Goal: Navigation & Orientation: Find specific page/section

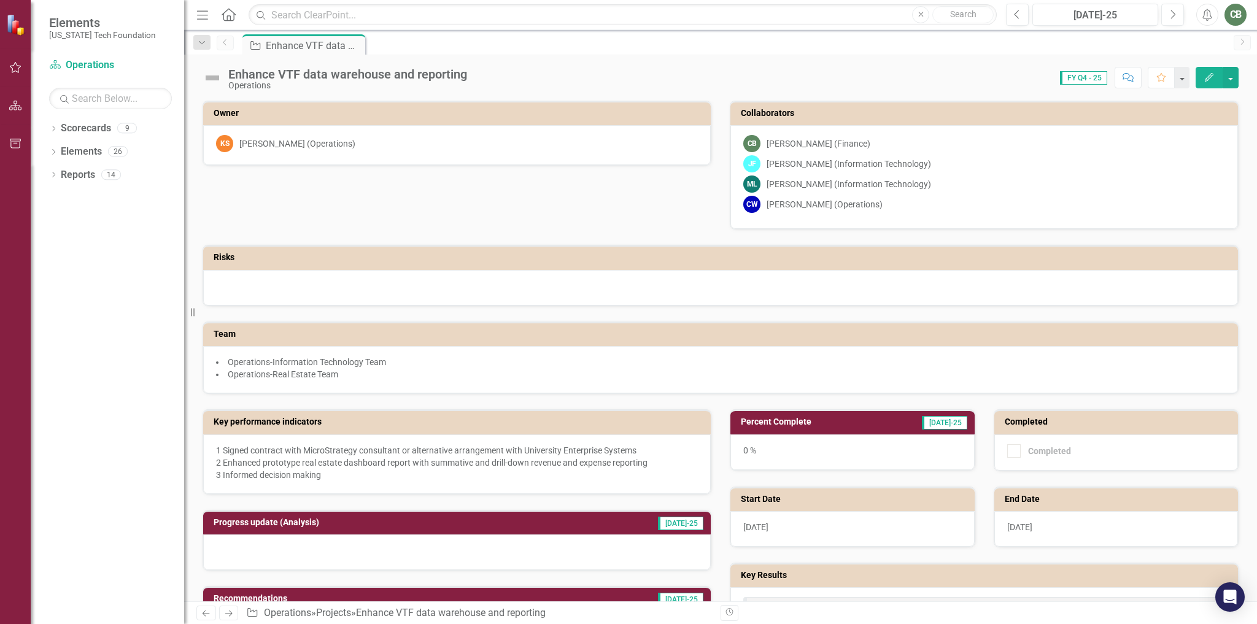
click at [462, 220] on div "Owner KS [PERSON_NAME] (Operations) Collaborators CB [PERSON_NAME] (Finance) [P…" at bounding box center [720, 239] width 1054 height 309
click at [403, 279] on div at bounding box center [720, 288] width 1035 height 36
click at [75, 128] on link "Scorecards" at bounding box center [86, 129] width 50 height 14
click at [50, 124] on div "Dropdown Scorecards 9" at bounding box center [116, 129] width 135 height 23
click at [50, 158] on div "Dropdown" at bounding box center [53, 153] width 9 height 10
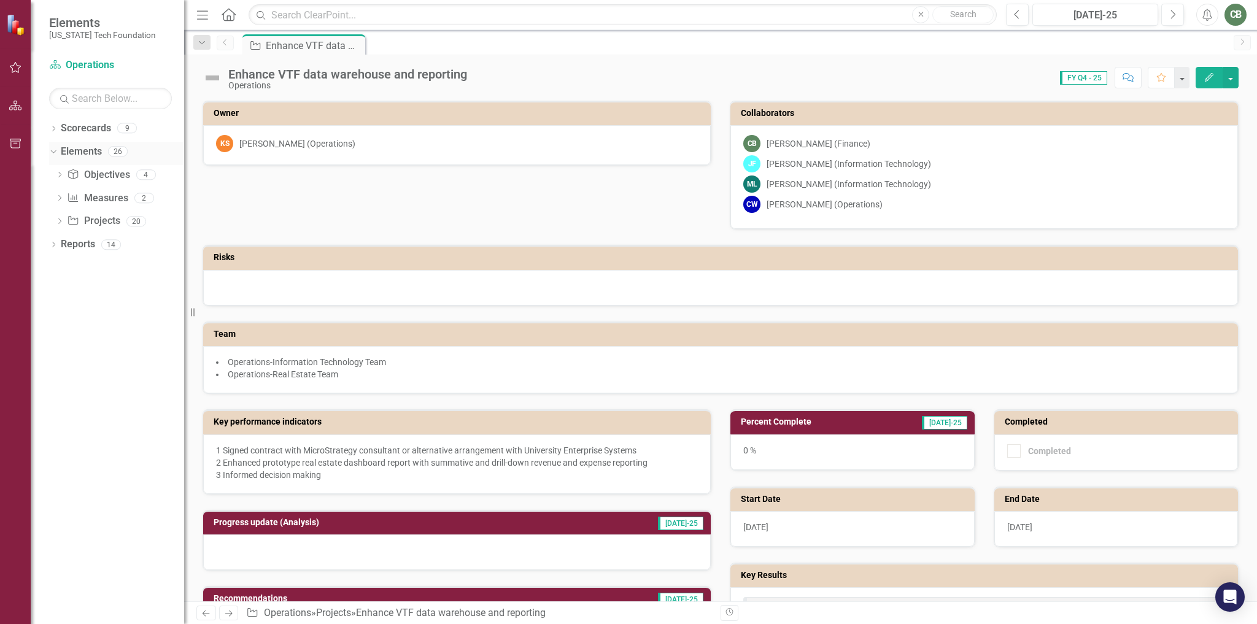
click at [69, 147] on link "Elements" at bounding box center [81, 152] width 41 height 14
click at [98, 183] on div "Objective Objectives" at bounding box center [98, 175] width 63 height 20
click at [102, 174] on link "Objective Objectives" at bounding box center [98, 175] width 63 height 14
click at [61, 176] on icon "Dropdown" at bounding box center [59, 175] width 9 height 7
click at [123, 195] on div "1 Understand, monitor, and improve financial performance of real estate assets" at bounding box center [136, 195] width 98 height 11
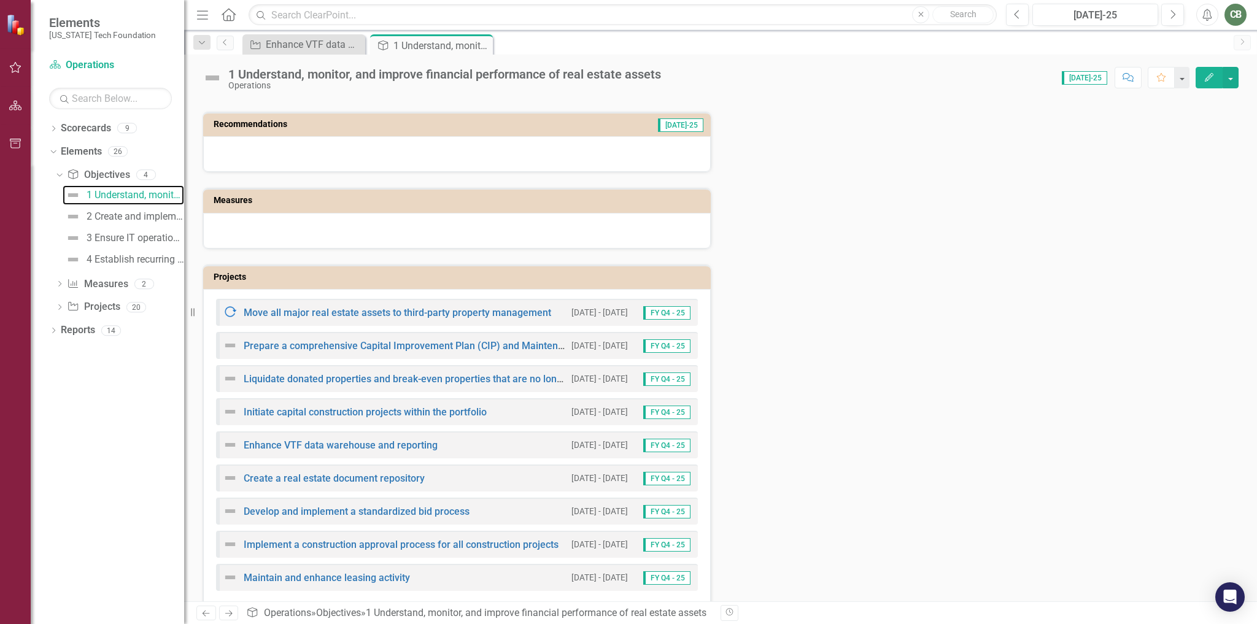
scroll to position [168, 0]
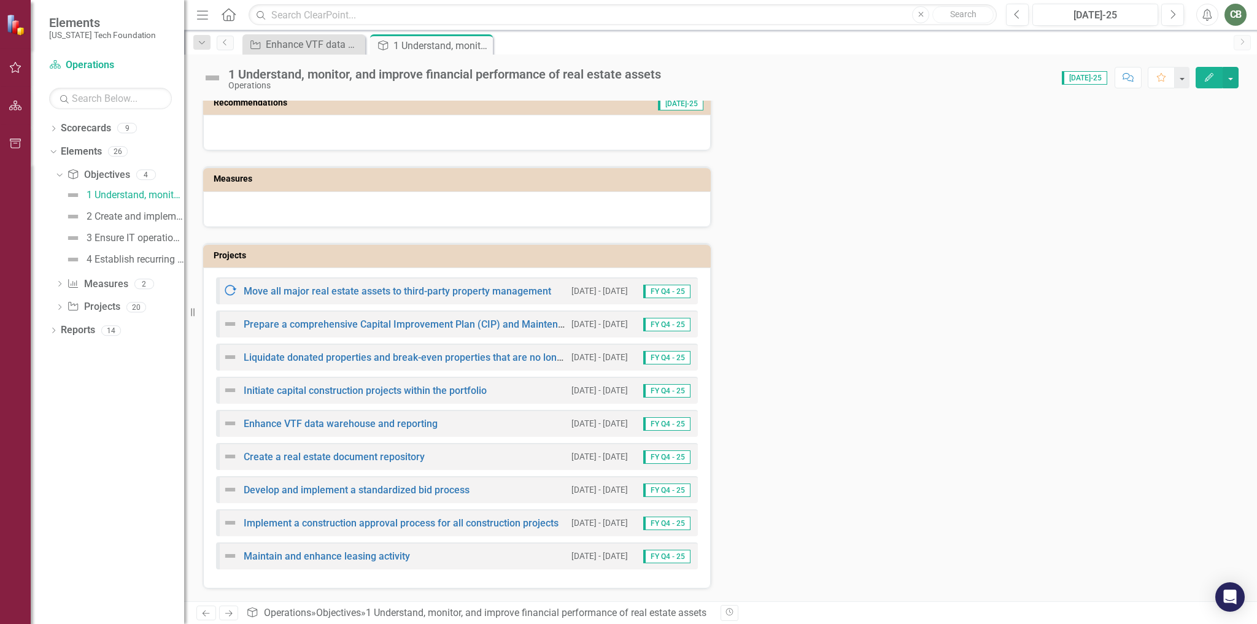
click at [226, 290] on img at bounding box center [230, 291] width 15 height 15
drag, startPoint x: 902, startPoint y: 141, endPoint x: 887, endPoint y: 196, distance: 57.8
click at [902, 141] on div "Analysis [DATE]-25 Recommendations [DATE]-25 Measures Projects Move all major r…" at bounding box center [720, 293] width 1054 height 591
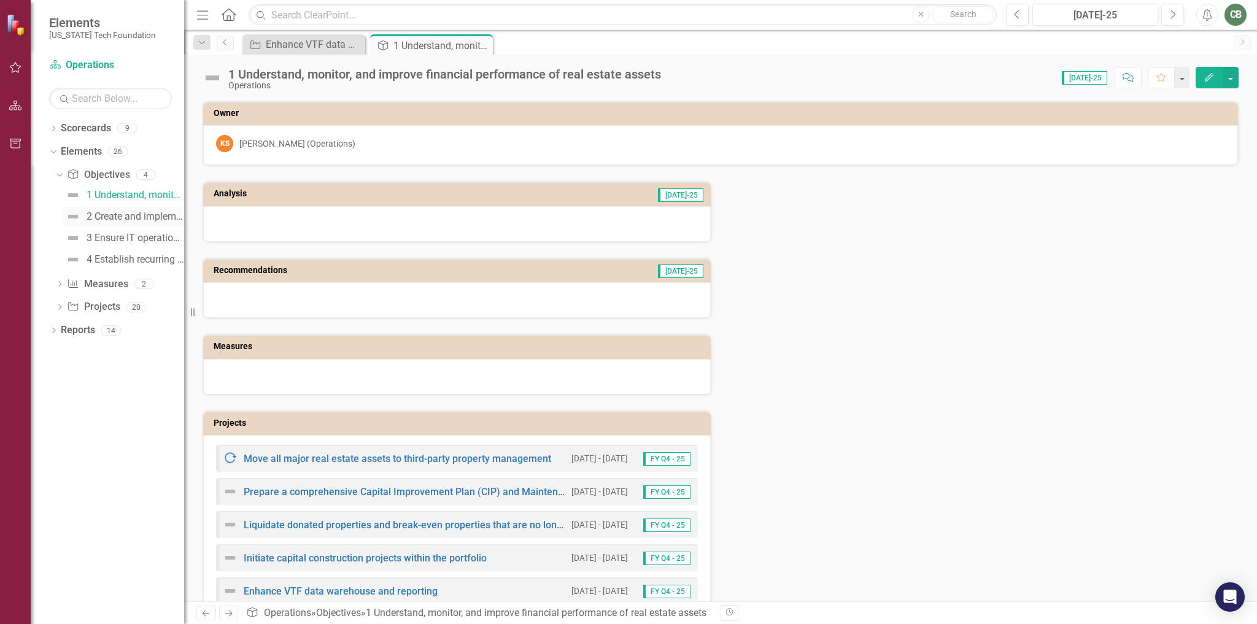
click at [114, 214] on div "2 Create and implement processes and procedures to enhance efficiency, effectiv…" at bounding box center [136, 216] width 98 height 11
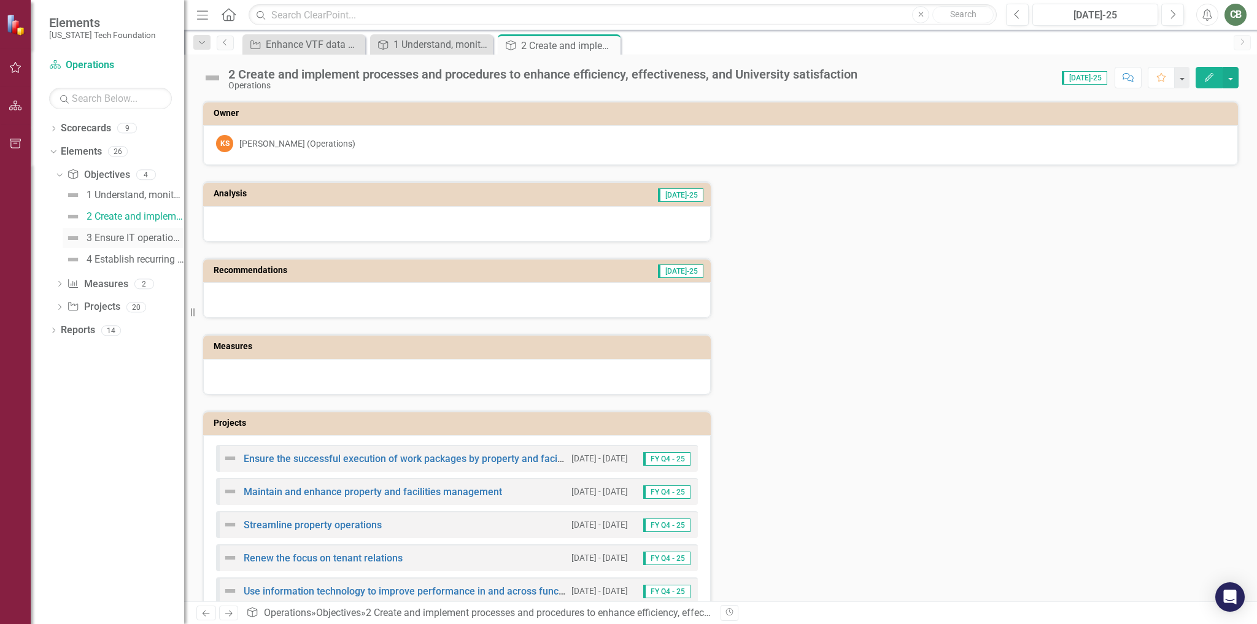
click at [118, 242] on div "3 Ensure IT operations are secure and develop systems that empower teams to be …" at bounding box center [136, 238] width 98 height 11
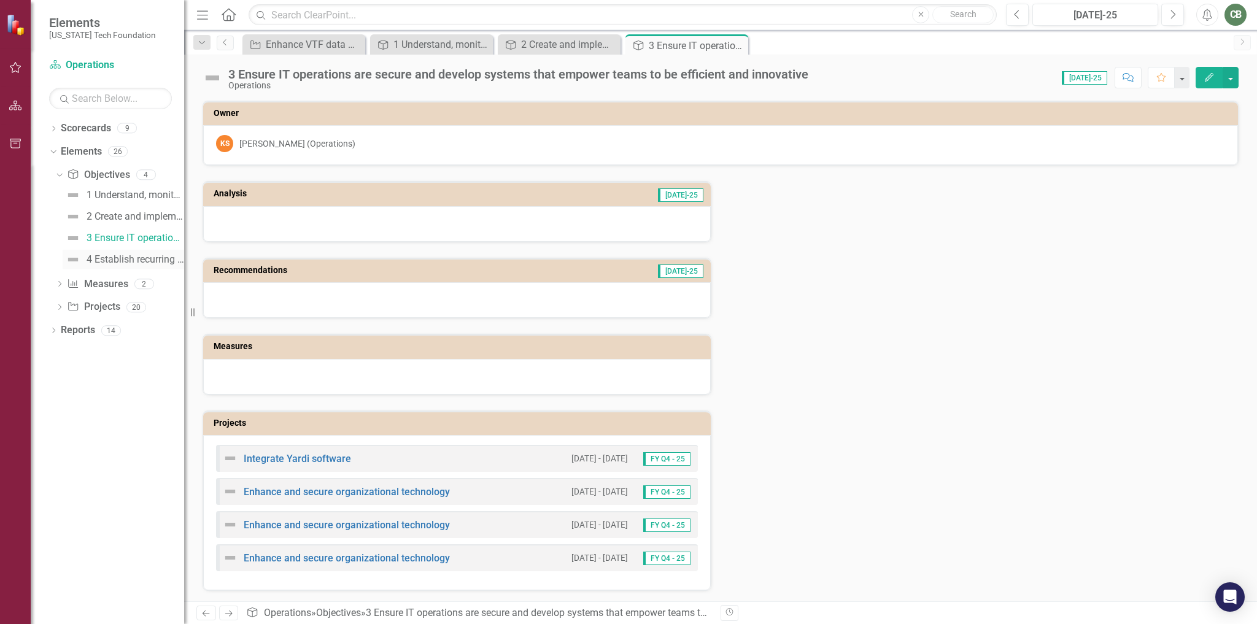
click at [117, 259] on div "4 Establish recurring Enterprise Risk Management process" at bounding box center [136, 259] width 98 height 11
